Goal: Task Accomplishment & Management: Use online tool/utility

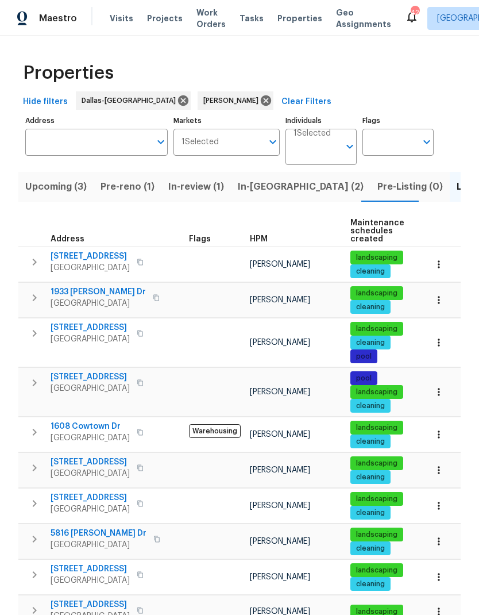
scroll to position [64, 0]
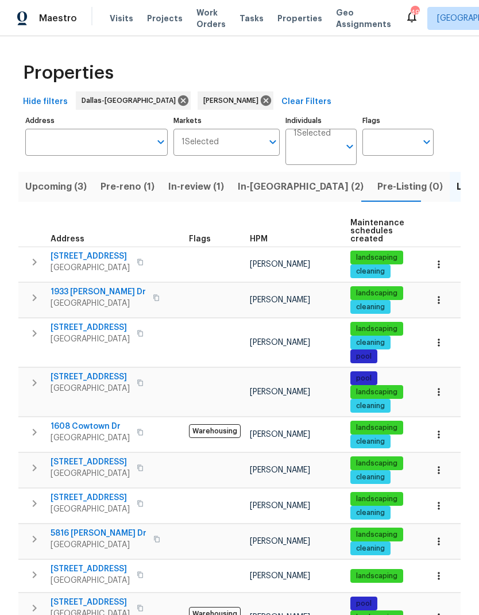
click at [259, 193] on span "In-[GEOGRAPHIC_DATA] (2)" at bounding box center [301, 187] width 126 height 16
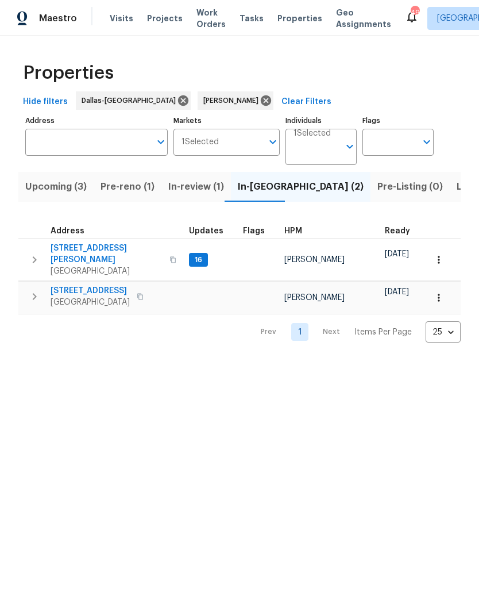
click at [38, 290] on icon "button" at bounding box center [35, 297] width 14 height 14
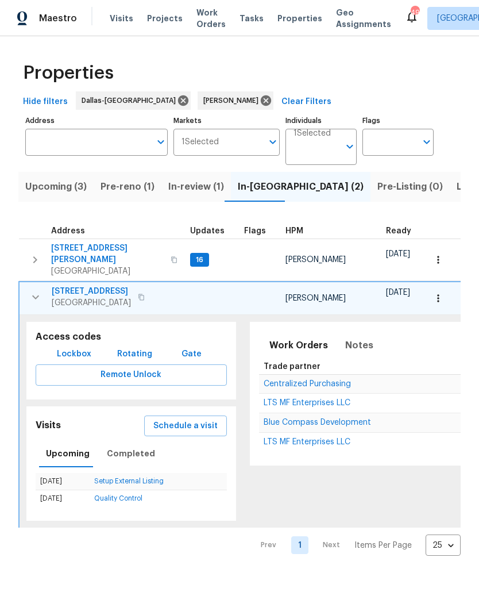
click at [176, 419] on span "Schedule a visit" at bounding box center [185, 426] width 64 height 14
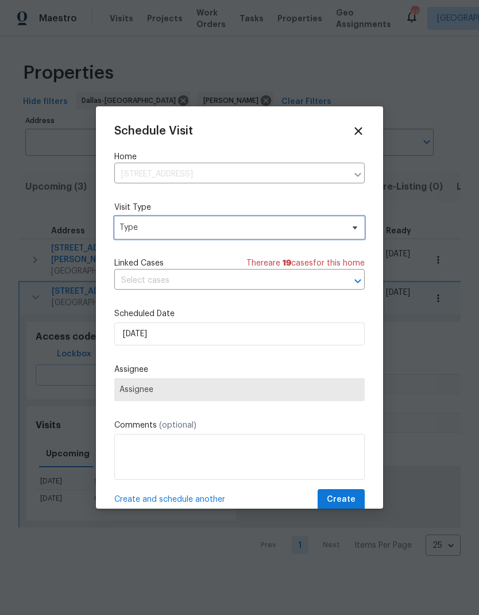
click at [147, 226] on span "Type" at bounding box center [232, 227] width 224 height 11
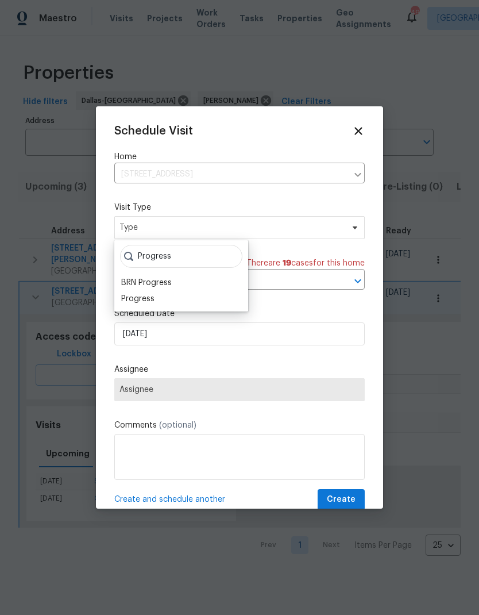
type input "Progress"
click at [137, 301] on div "Progress" at bounding box center [137, 298] width 33 height 11
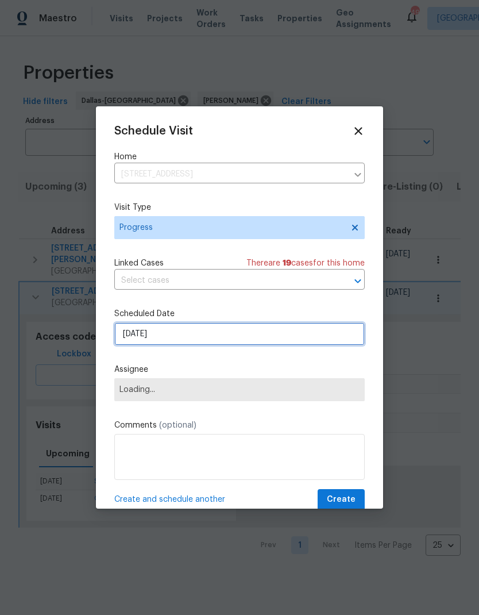
click at [153, 334] on input "[DATE]" at bounding box center [239, 333] width 251 height 23
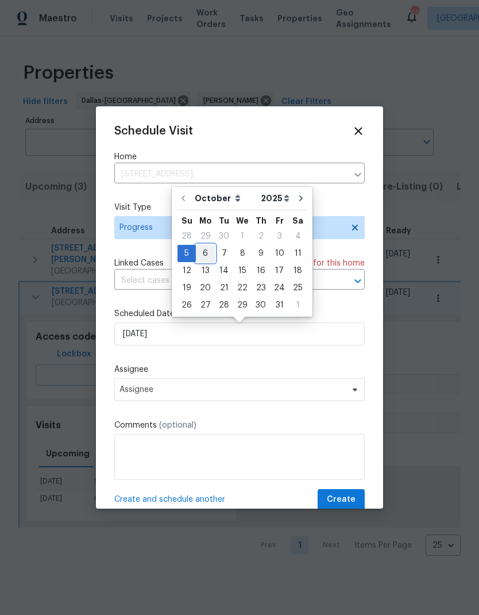
click at [205, 248] on div "6" at bounding box center [205, 253] width 19 height 16
type input "[DATE]"
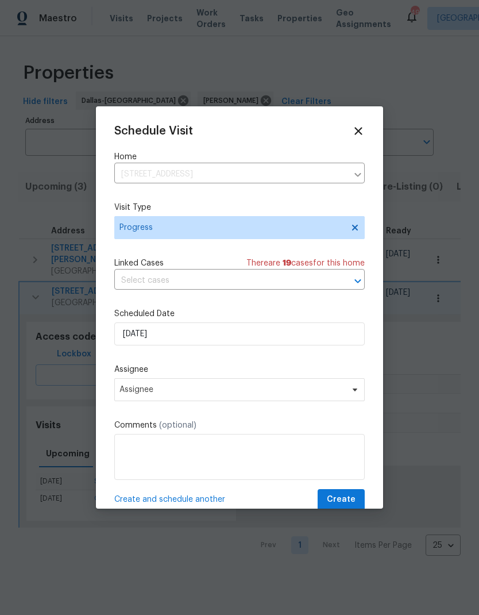
click at [349, 494] on button "Create" at bounding box center [341, 499] width 47 height 21
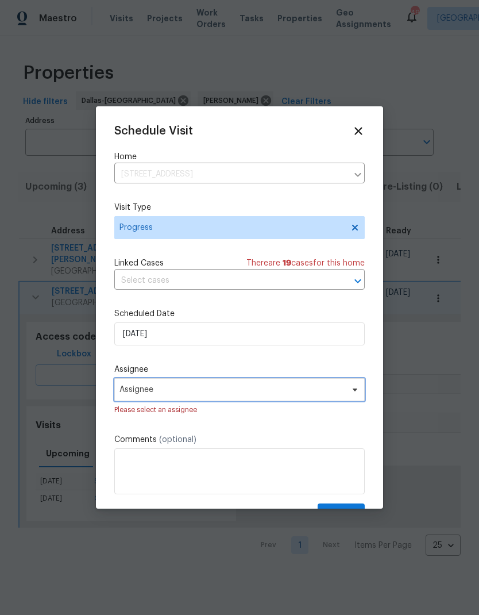
click at [146, 394] on span "Assignee" at bounding box center [232, 389] width 225 height 9
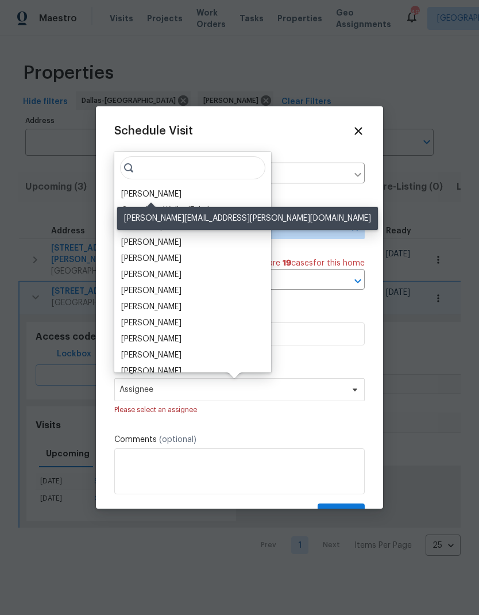
click at [142, 193] on div "[PERSON_NAME]" at bounding box center [151, 194] width 60 height 11
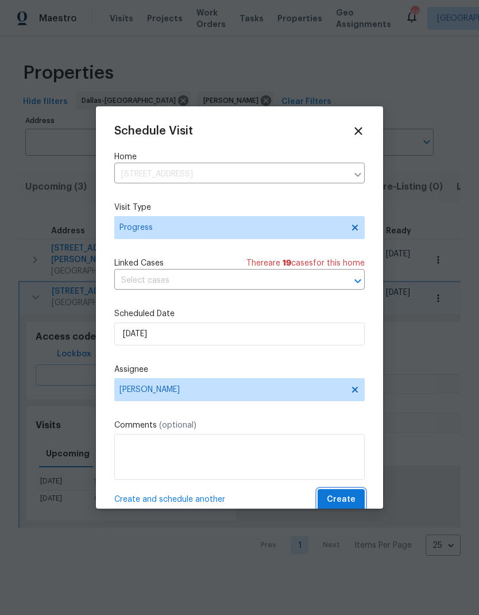
click at [356, 496] on button "Create" at bounding box center [341, 499] width 47 height 21
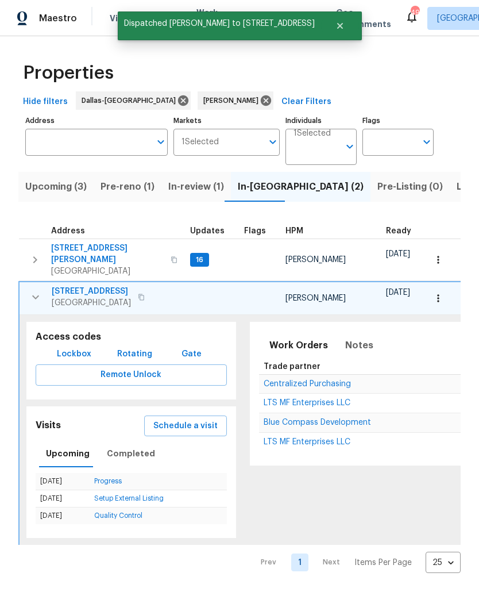
click at [124, 186] on span "Pre-reno (1)" at bounding box center [128, 187] width 54 height 16
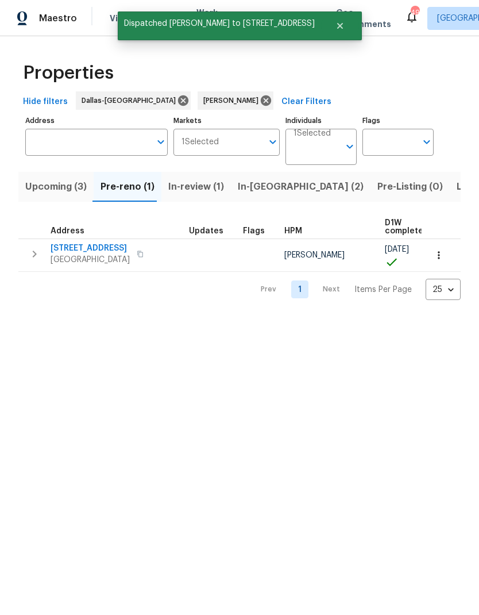
click at [441, 253] on icon "button" at bounding box center [438, 254] width 11 height 11
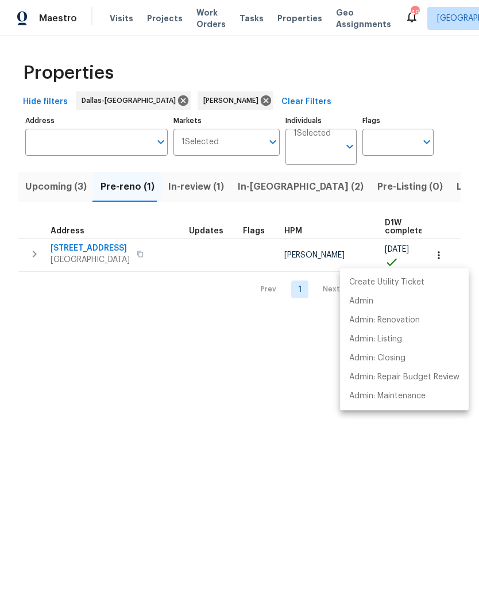
click at [329, 451] on div at bounding box center [239, 307] width 479 height 615
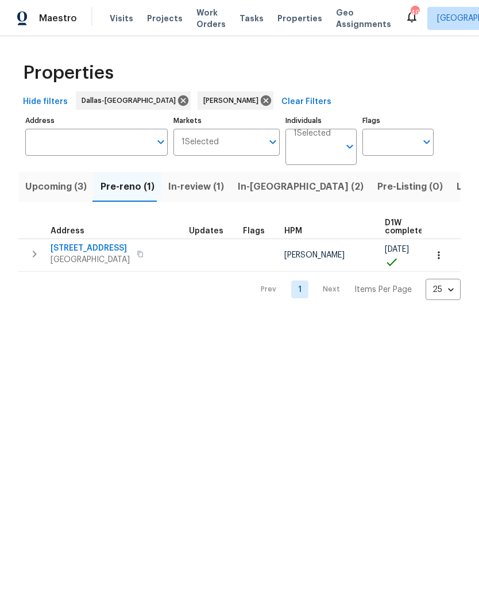
click at [35, 250] on icon "button" at bounding box center [35, 254] width 14 height 14
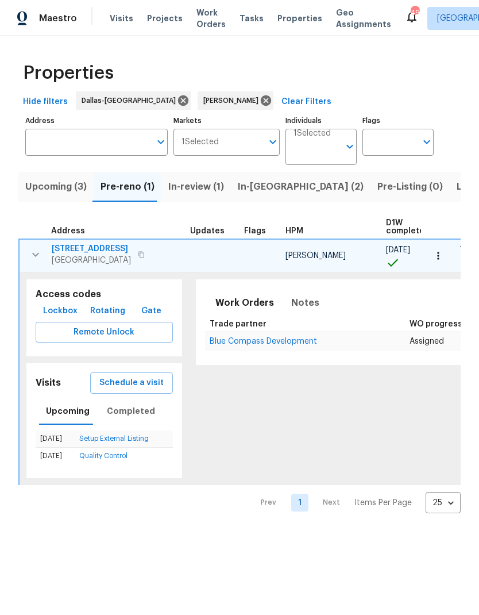
click at [126, 380] on span "Schedule a visit" at bounding box center [131, 383] width 64 height 14
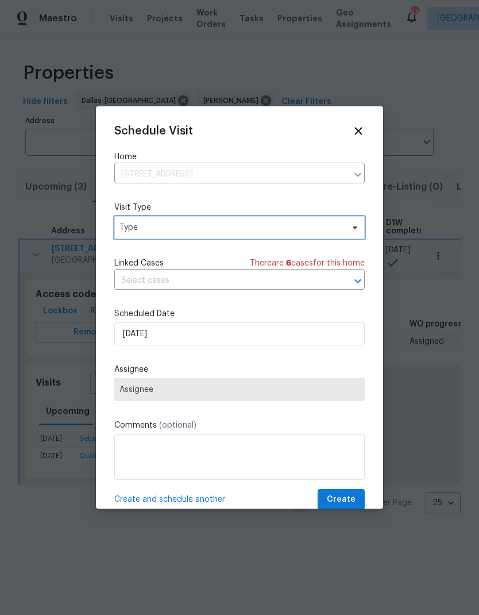
click at [144, 218] on span "Type" at bounding box center [239, 227] width 251 height 23
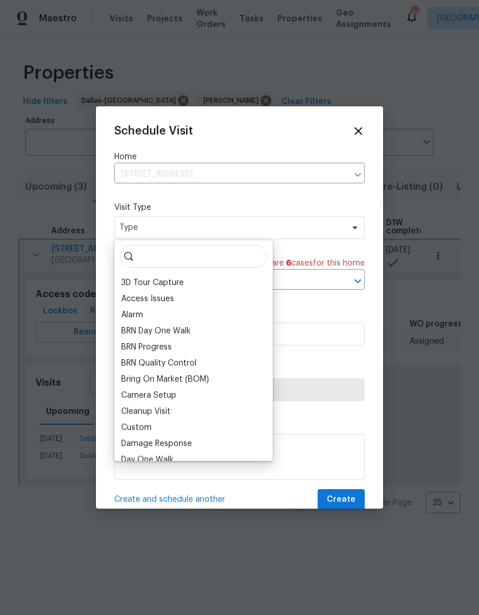
click at [152, 257] on input "search" at bounding box center [193, 256] width 147 height 23
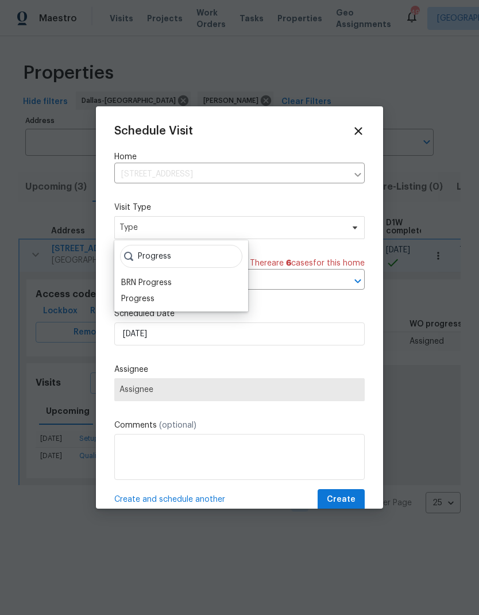
type input "Progress"
click at [143, 301] on div "Progress" at bounding box center [137, 298] width 33 height 11
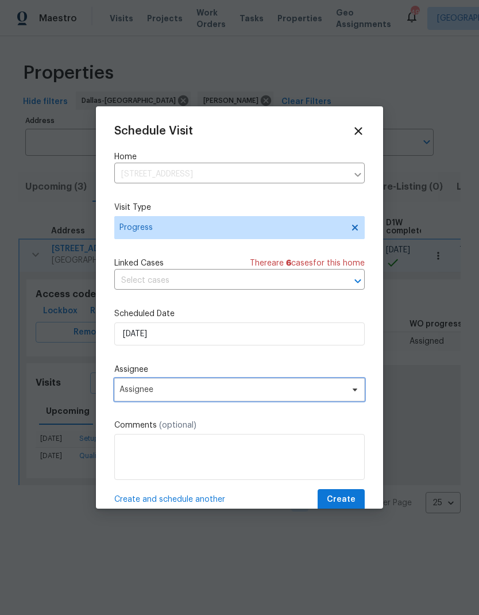
click at [144, 389] on span "Assignee" at bounding box center [232, 389] width 225 height 9
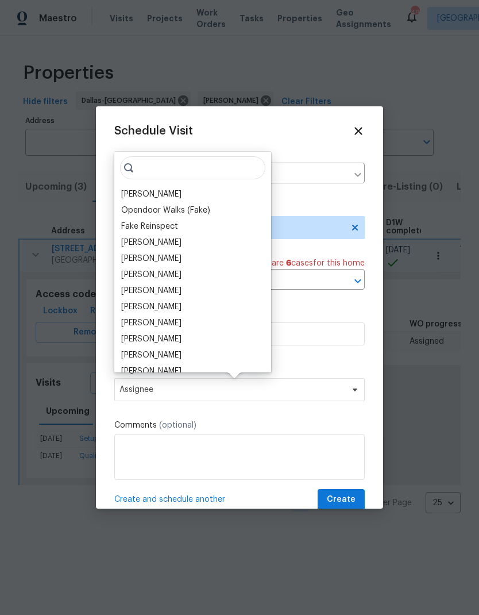
click at [143, 190] on div "[PERSON_NAME]" at bounding box center [151, 194] width 60 height 11
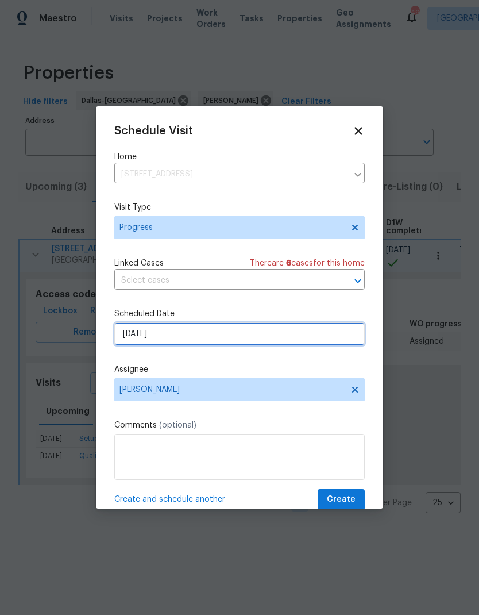
click at [147, 333] on input "[DATE]" at bounding box center [239, 333] width 251 height 23
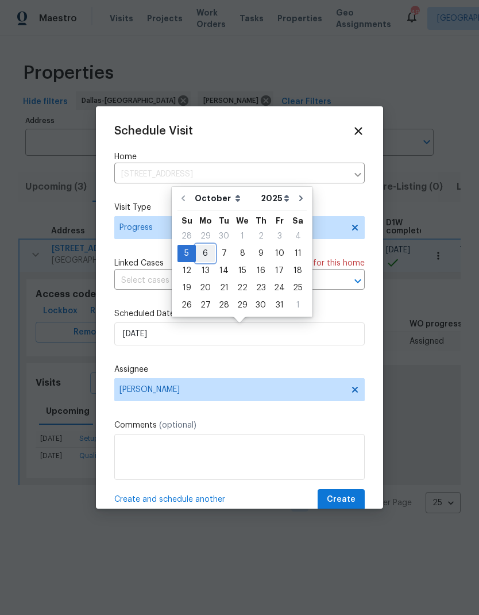
click at [202, 252] on div "6" at bounding box center [205, 253] width 19 height 16
type input "[DATE]"
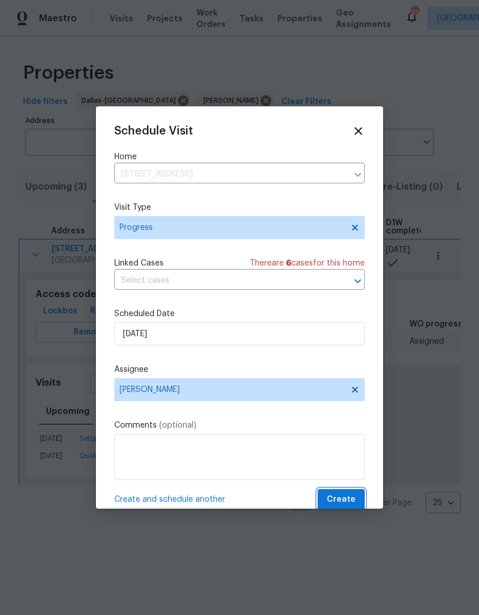
click at [350, 493] on button "Create" at bounding box center [341, 499] width 47 height 21
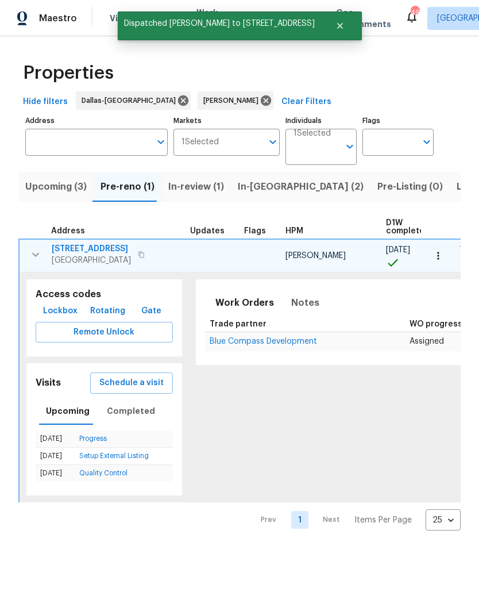
click at [36, 255] on icon "button" at bounding box center [36, 255] width 14 height 14
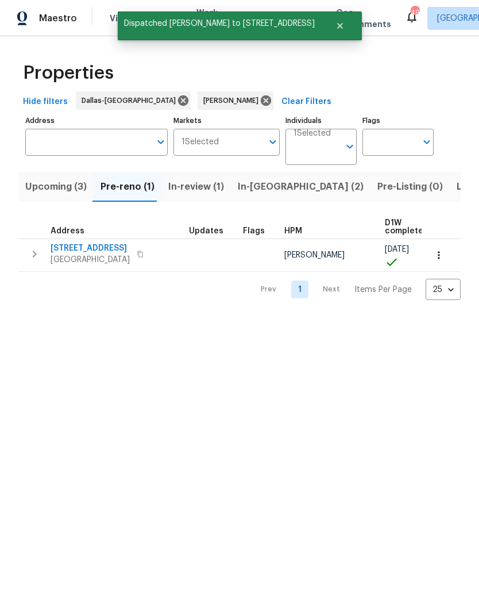
click at [59, 186] on span "Upcoming (3)" at bounding box center [55, 187] width 61 height 16
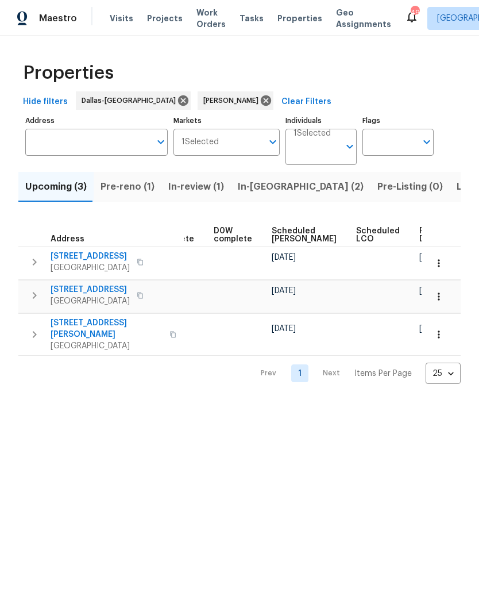
scroll to position [0, 288]
click at [262, 187] on span "In-[GEOGRAPHIC_DATA] (2)" at bounding box center [301, 187] width 126 height 16
